Goal: Task Accomplishment & Management: Use online tool/utility

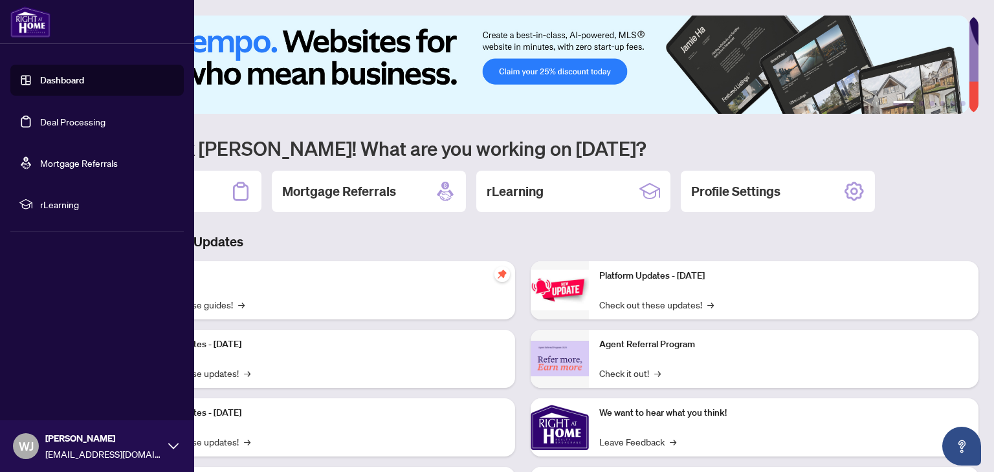
click at [69, 79] on link "Dashboard" at bounding box center [62, 80] width 44 height 12
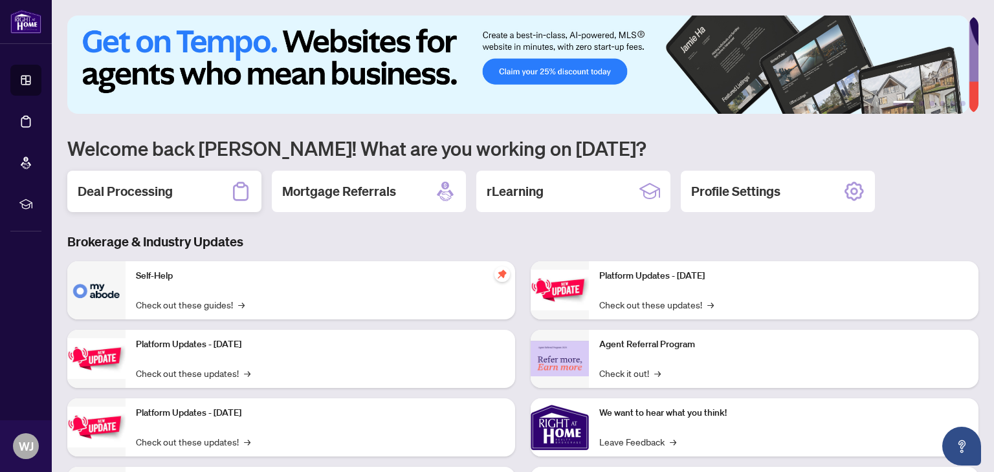
click at [123, 190] on h2 "Deal Processing" at bounding box center [125, 191] width 95 height 18
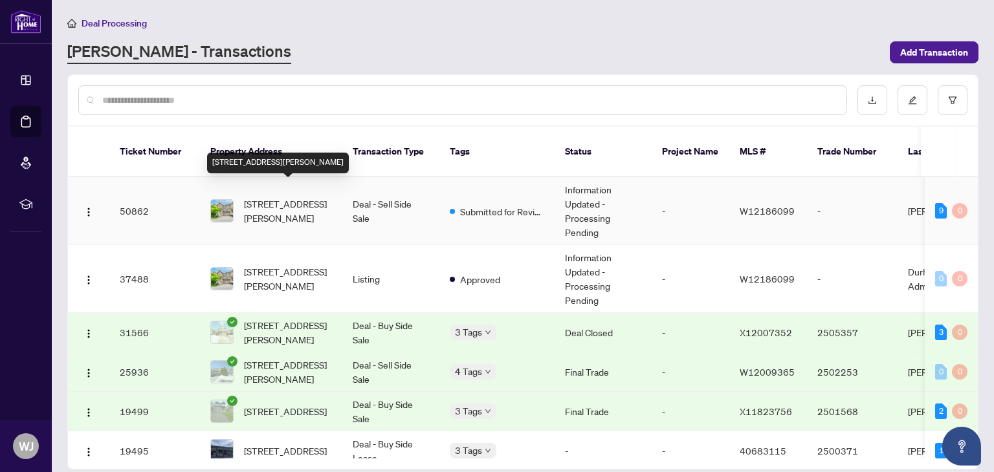
click at [289, 197] on span "[STREET_ADDRESS][PERSON_NAME]" at bounding box center [288, 211] width 88 height 28
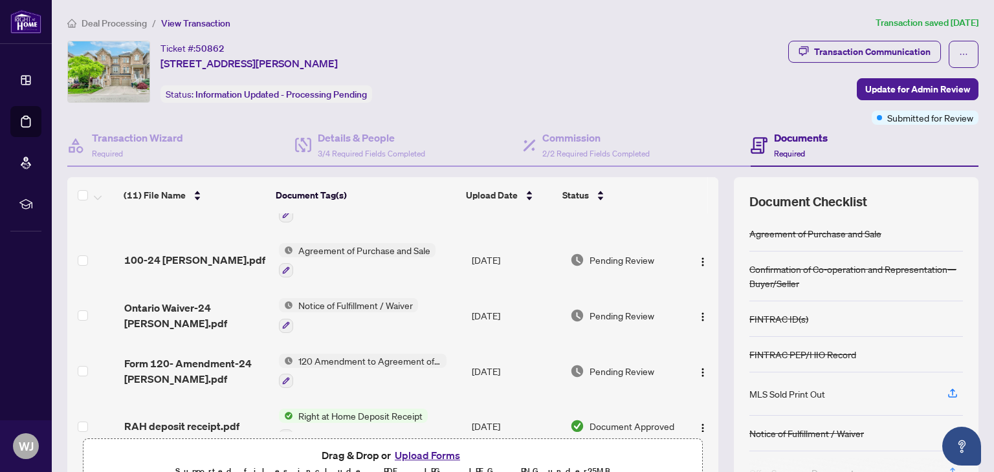
scroll to position [272, 0]
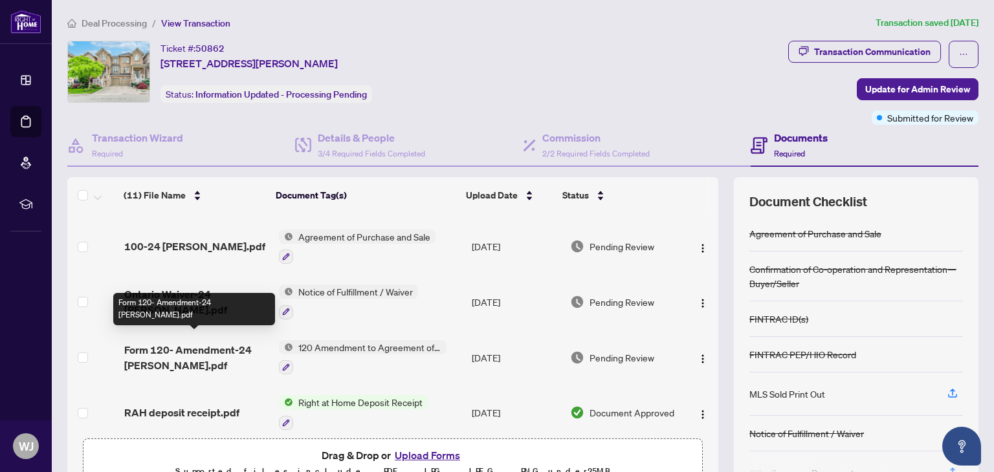
click at [208, 342] on span "Form 120- Amendment-24 [PERSON_NAME].pdf" at bounding box center [196, 357] width 144 height 31
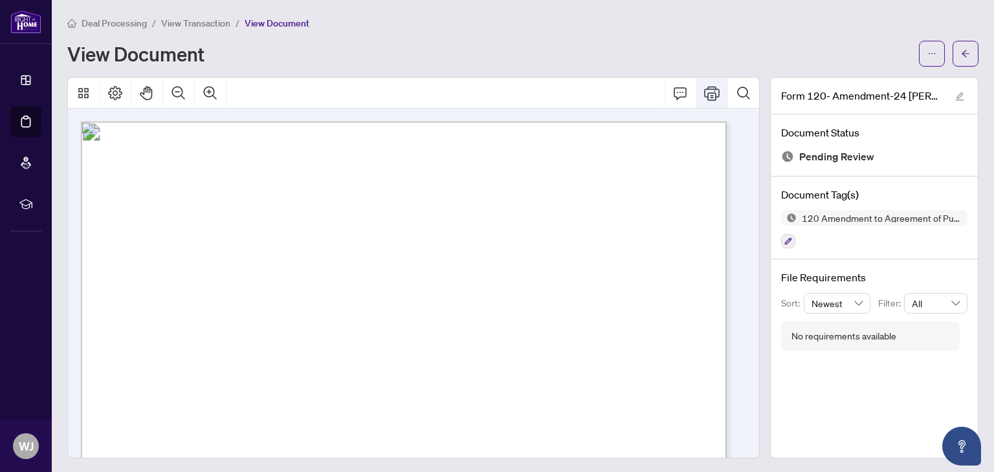
click at [704, 93] on icon "Print" at bounding box center [712, 93] width 16 height 16
click at [704, 91] on icon "Print" at bounding box center [712, 93] width 16 height 16
